Goal: Navigation & Orientation: Go to known website

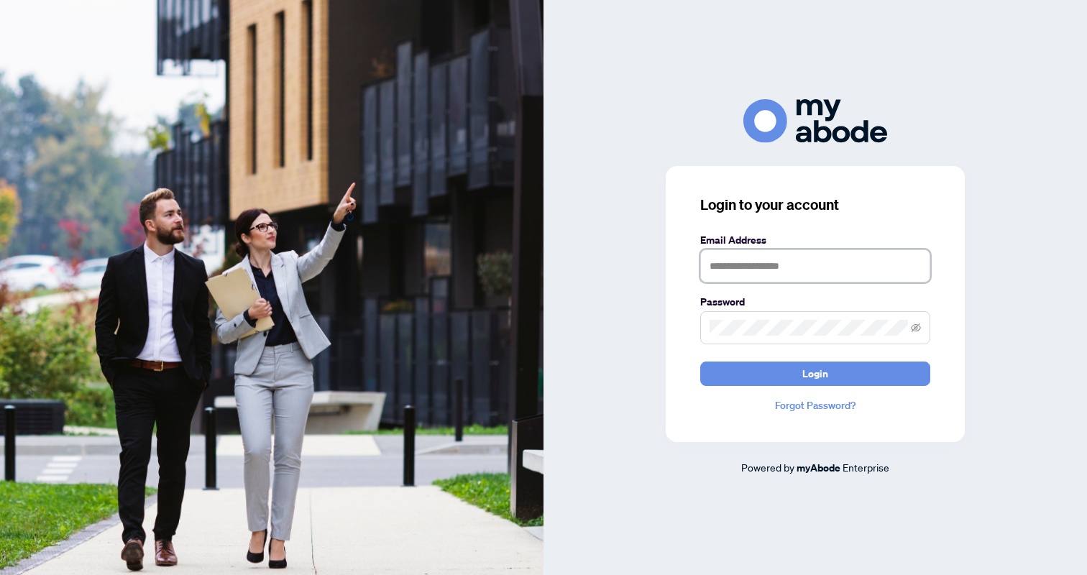
click at [748, 270] on input "text" at bounding box center [815, 265] width 230 height 33
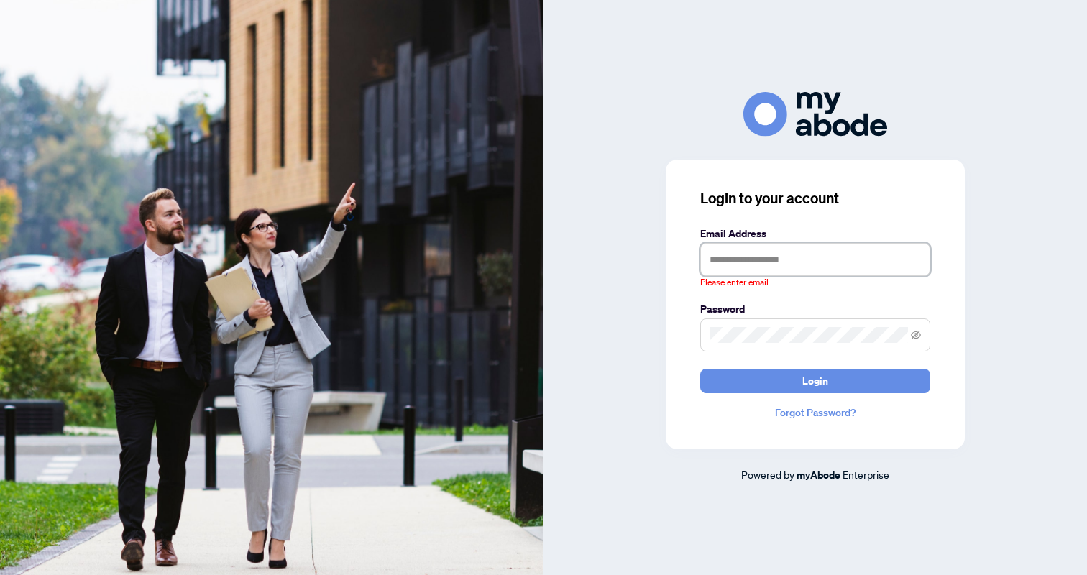
type input "**********"
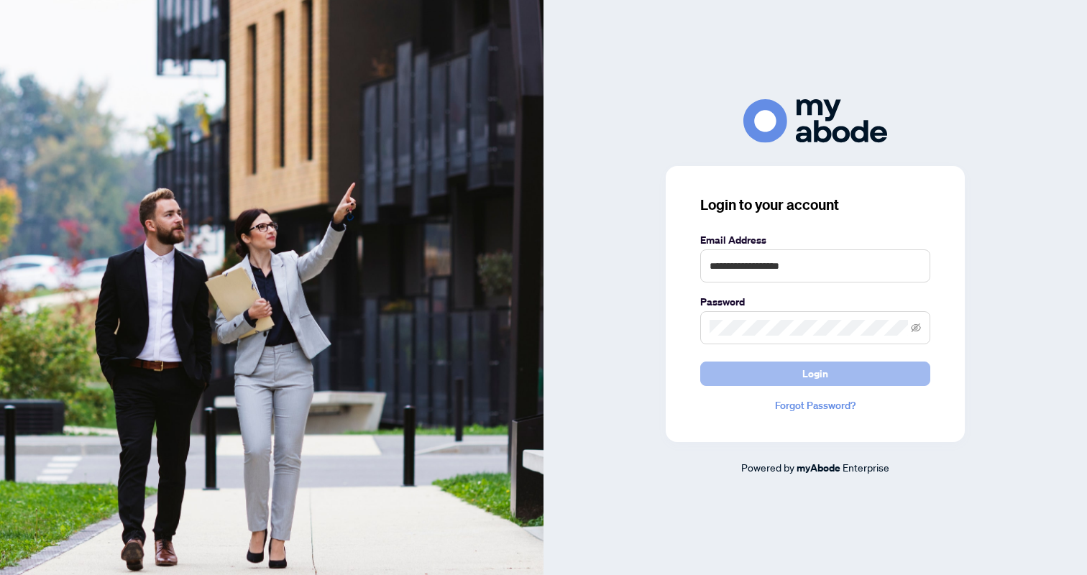
click at [845, 374] on button "Login" at bounding box center [815, 374] width 230 height 24
